Goal: Information Seeking & Learning: Learn about a topic

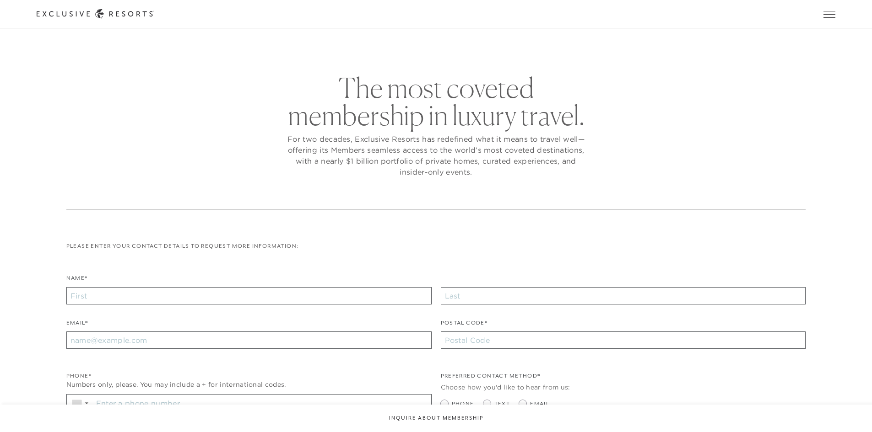
checkbox input "false"
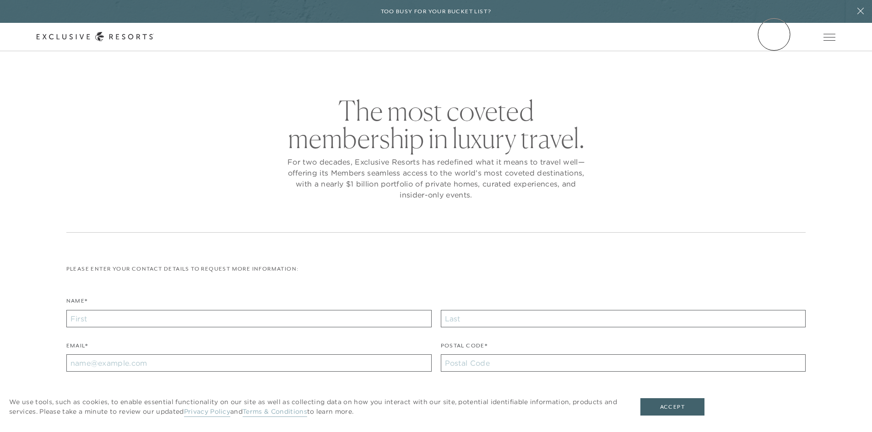
click at [0, 0] on link "Member Login" at bounding box center [0, 0] width 0 height 0
click at [0, 0] on link "Membership" at bounding box center [0, 0] width 0 height 0
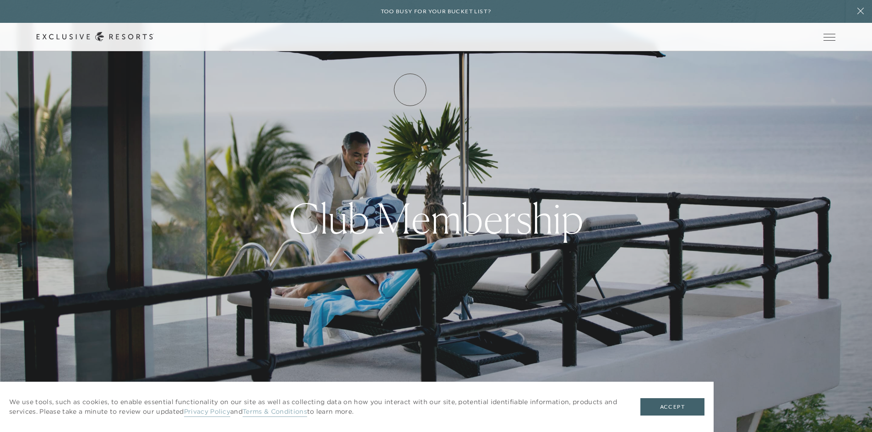
click at [0, 0] on link "How it works" at bounding box center [0, 0] width 0 height 0
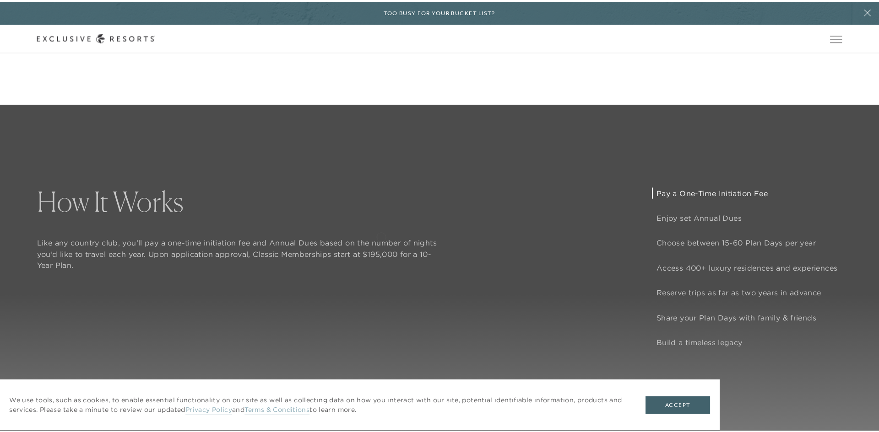
scroll to position [775, 0]
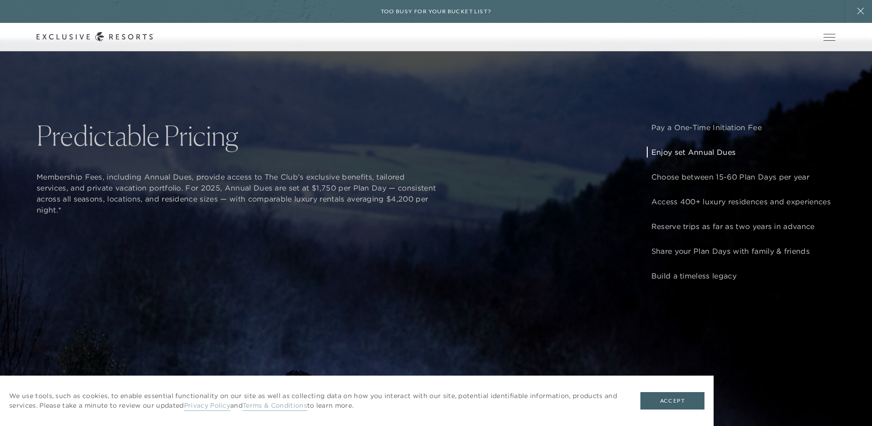
click at [672, 157] on p "Enjoy set Annual Dues" at bounding box center [740, 151] width 179 height 11
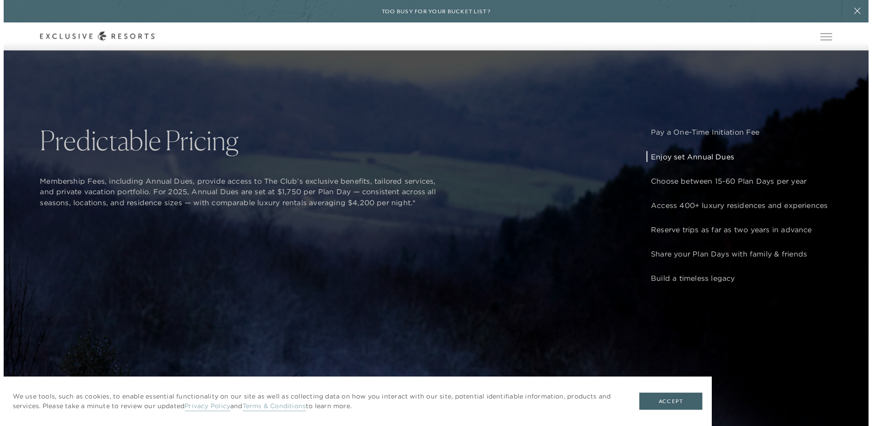
scroll to position [0, 0]
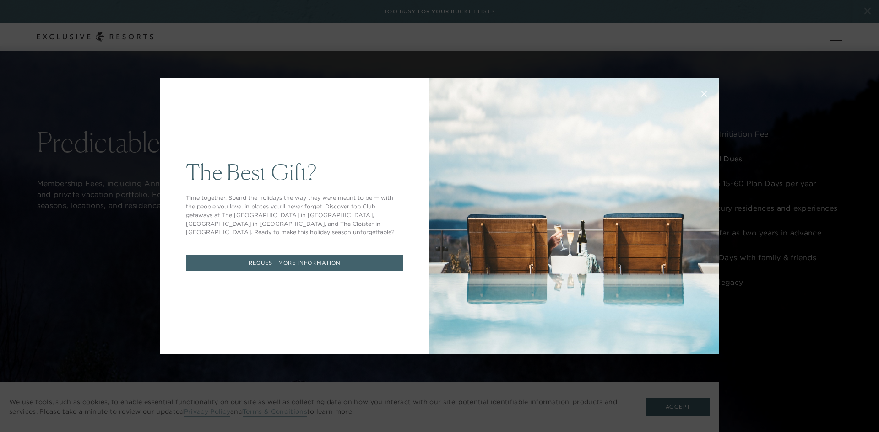
click at [124, 245] on div "The Best Gift? Time together. Spend the holidays the way they were meant to be …" at bounding box center [439, 216] width 879 height 432
click at [701, 92] on icon at bounding box center [704, 94] width 6 height 6
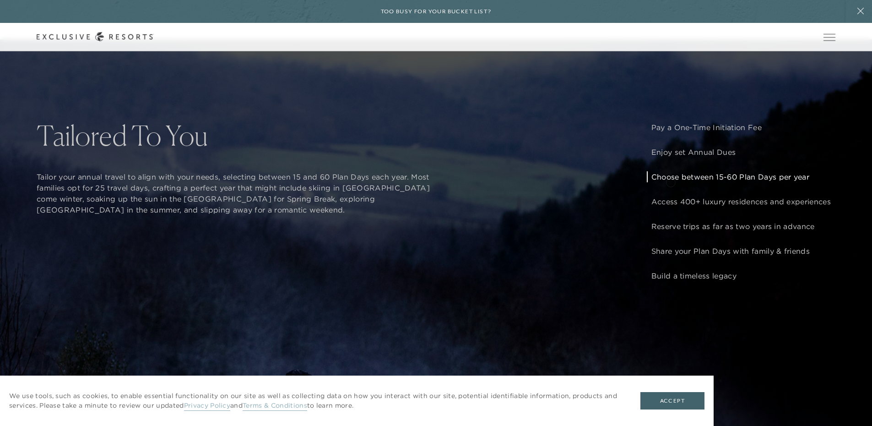
click at [670, 181] on p "Choose between 15-60 Plan Days per year" at bounding box center [740, 176] width 179 height 11
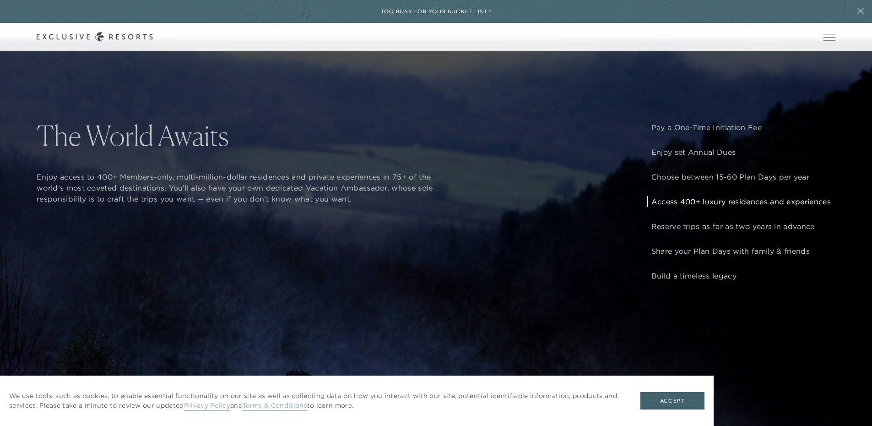
click at [680, 205] on p "Access 400+ luxury residences and experiences" at bounding box center [740, 201] width 179 height 11
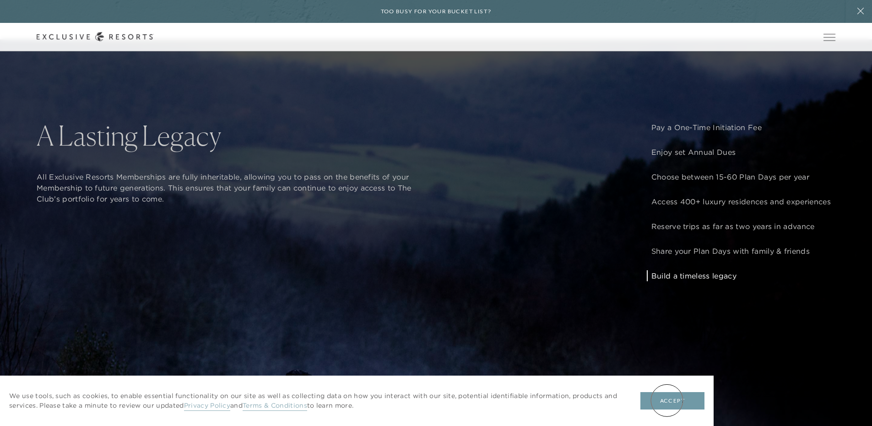
click at [667, 400] on button "Accept" at bounding box center [672, 400] width 64 height 17
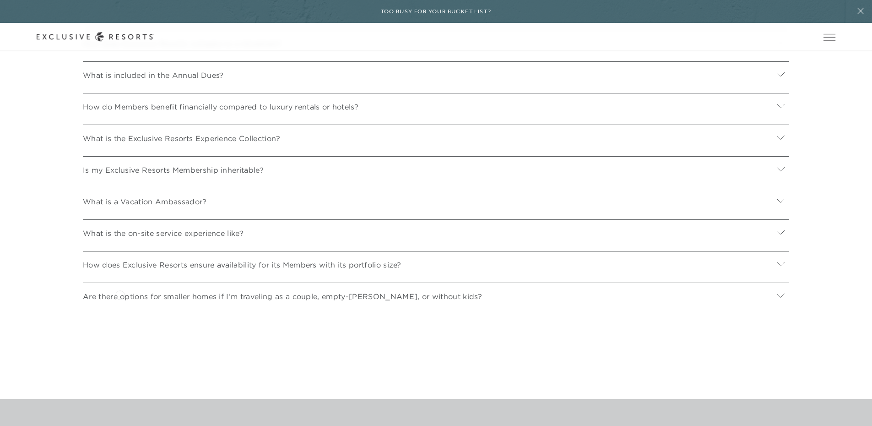
scroll to position [3481, 0]
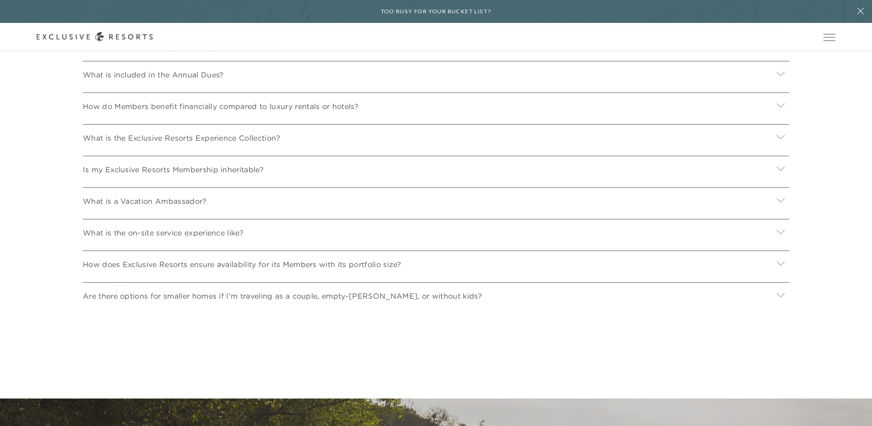
click at [120, 270] on p "How does Exclusive Resorts ensure availability for its Members with its portfol…" at bounding box center [242, 264] width 319 height 11
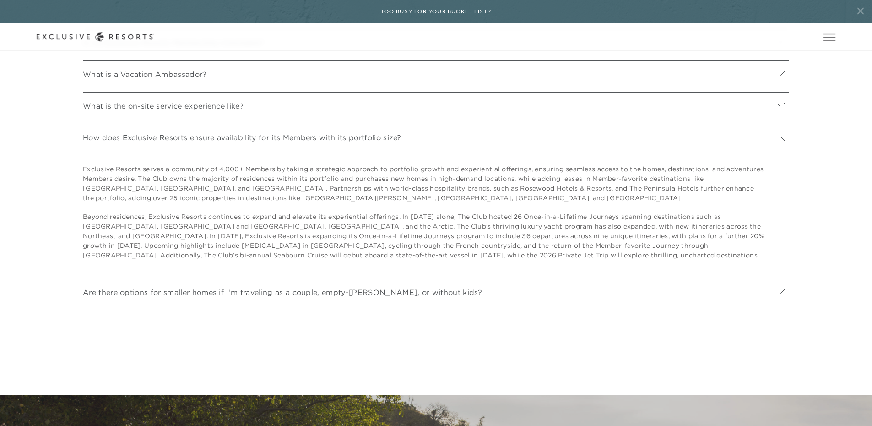
scroll to position [3608, 0]
click at [144, 297] on p "Are there options for smaller homes if I’m traveling as a couple, empty-[PERSON…" at bounding box center [282, 291] width 399 height 11
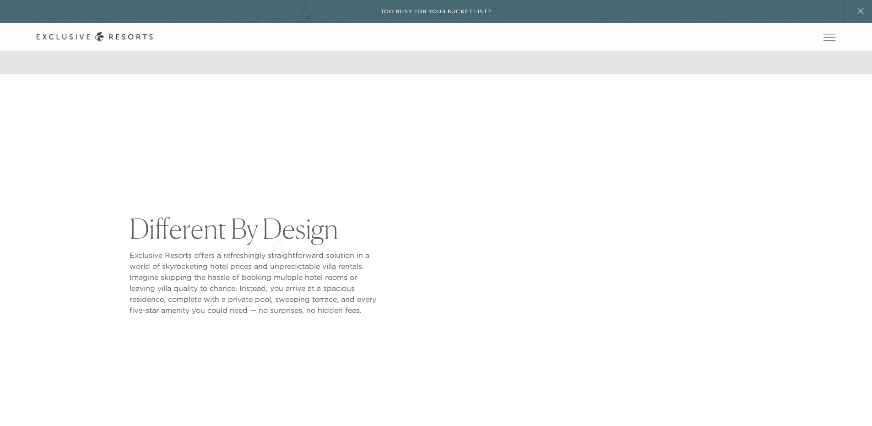
scroll to position [352, 0]
